Goal: Information Seeking & Learning: Learn about a topic

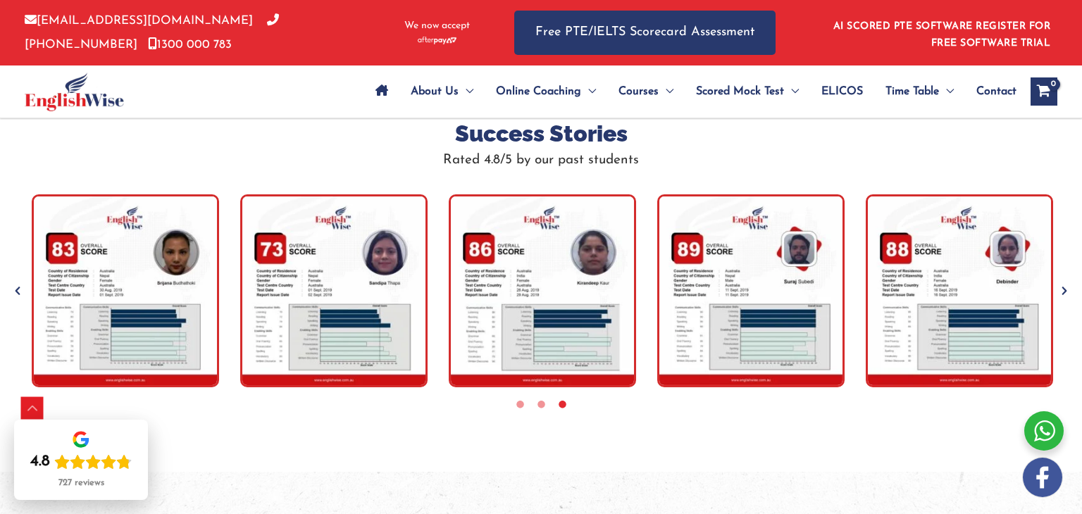
scroll to position [4568, 0]
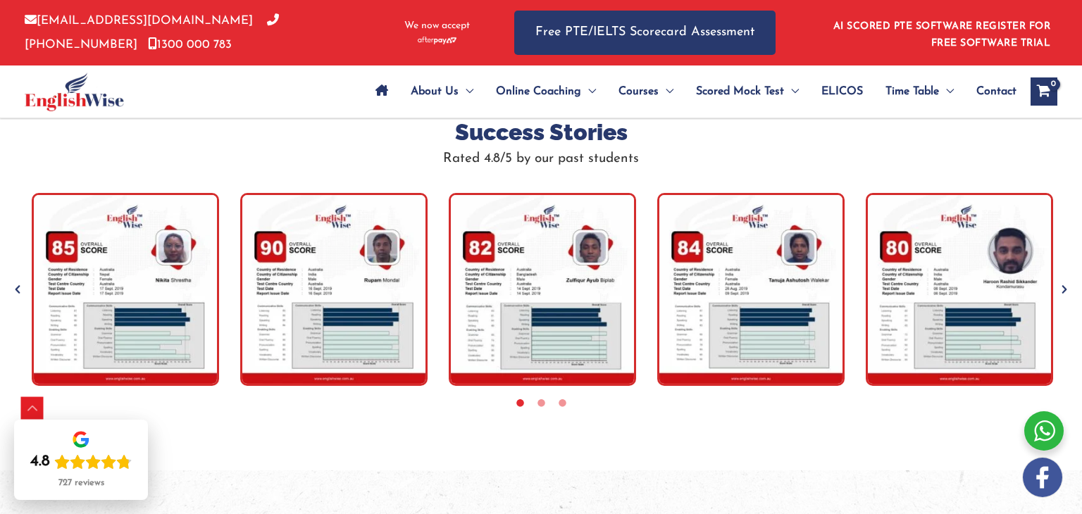
click at [161, 259] on img "tracker" at bounding box center [125, 289] width 187 height 193
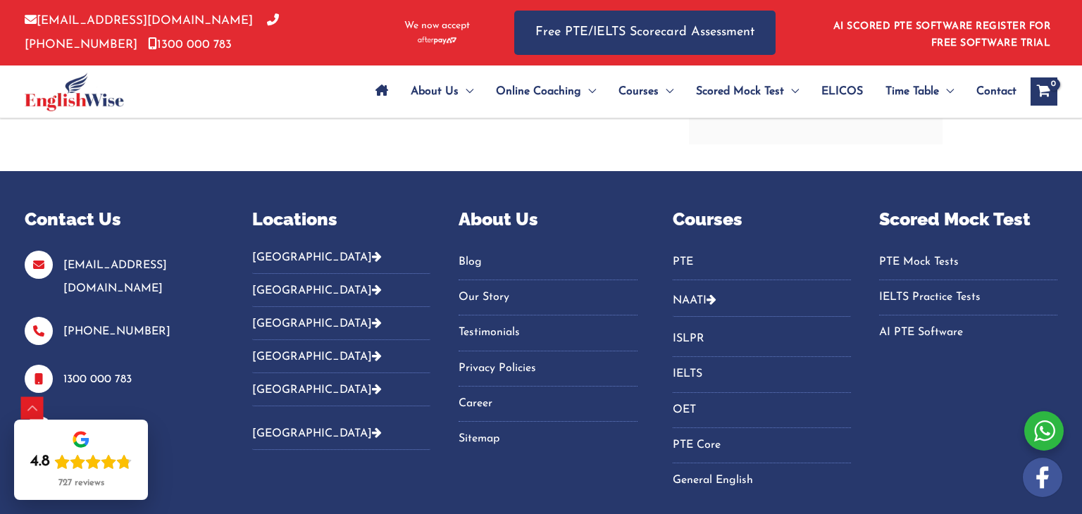
scroll to position [6314, 0]
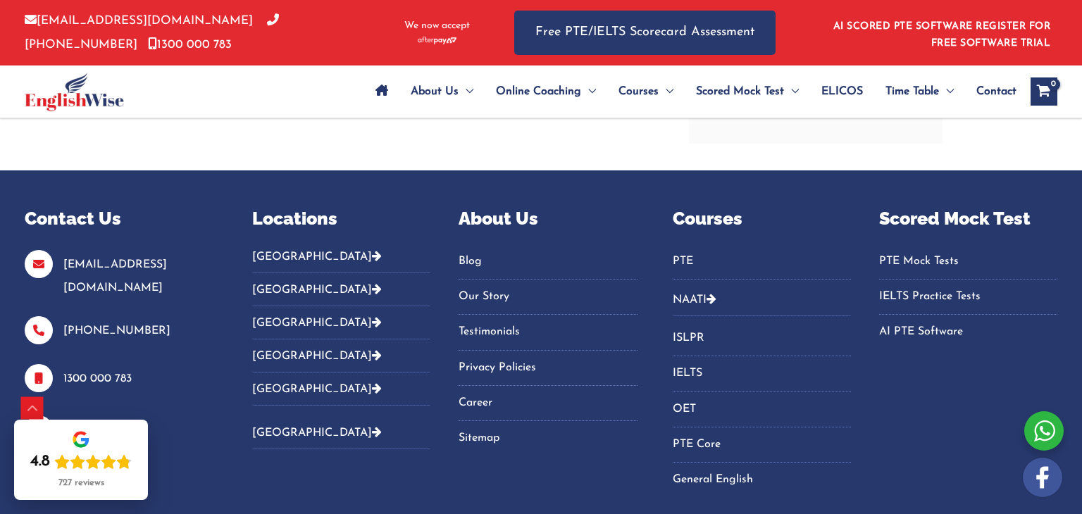
click at [698, 294] on link "NAATI" at bounding box center [690, 299] width 34 height 11
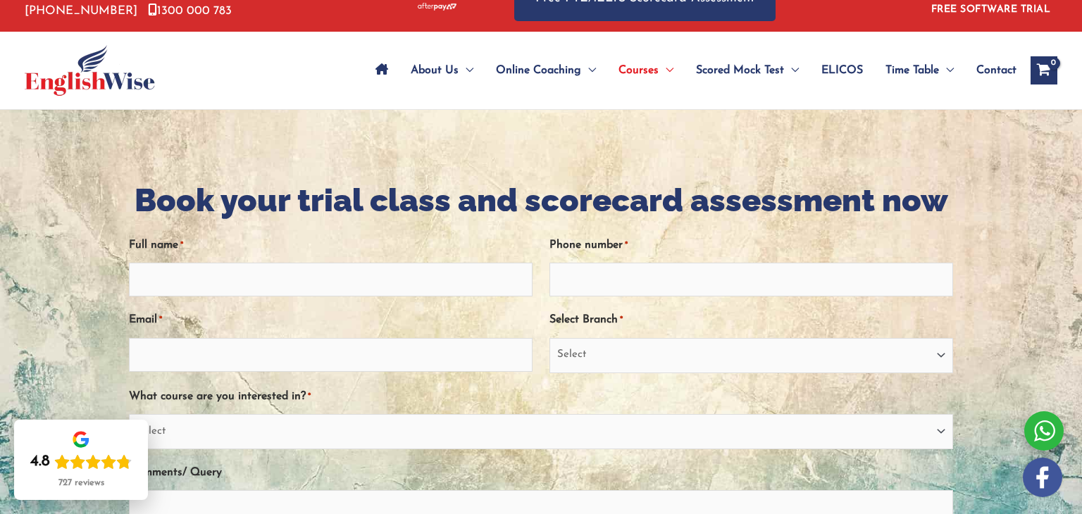
scroll to position [36, 0]
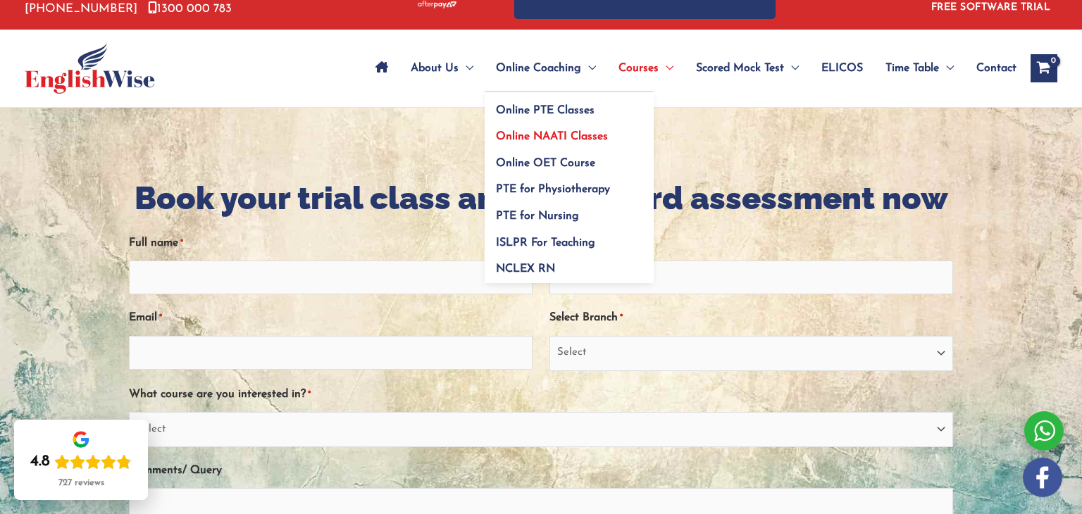
click at [551, 133] on span "Online NAATI Classes" at bounding box center [552, 136] width 112 height 11
